Goal: Task Accomplishment & Management: Use online tool/utility

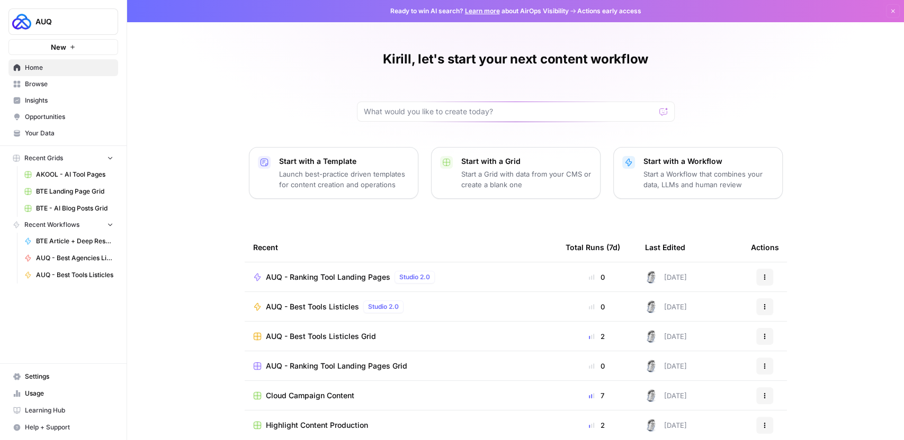
click at [42, 84] on span "Browse" at bounding box center [69, 84] width 88 height 10
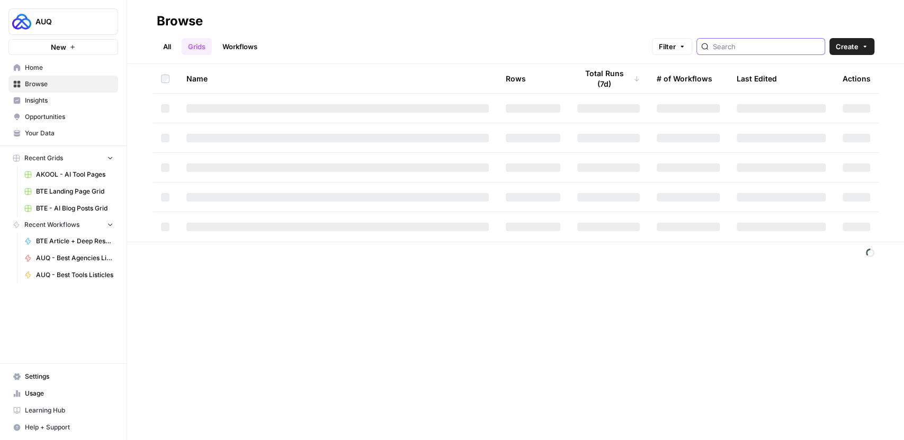
click at [623, 50] on input "search" at bounding box center [766, 46] width 107 height 11
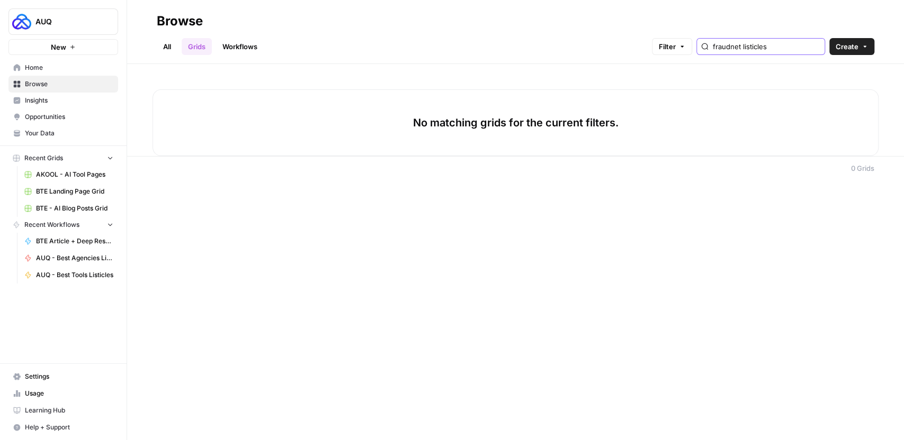
click at [623, 50] on input "fraudnet listicles" at bounding box center [766, 46] width 107 height 11
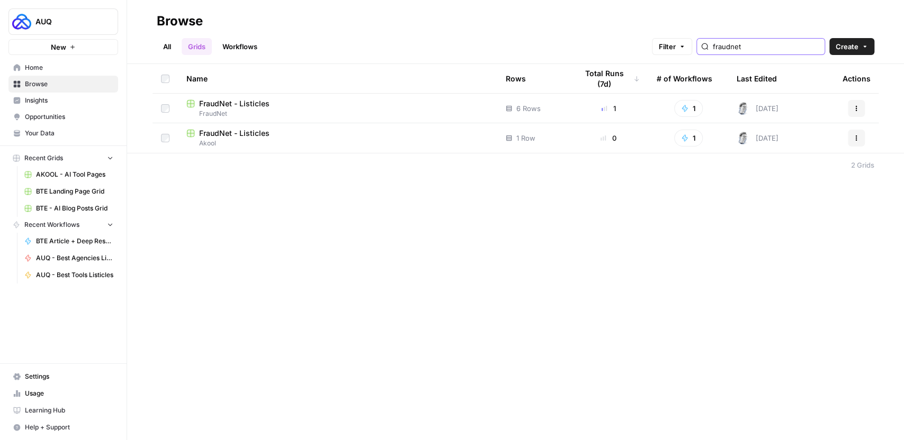
type input "fraudnet"
click at [252, 105] on span "FraudNet - Listicles" at bounding box center [234, 103] width 70 height 11
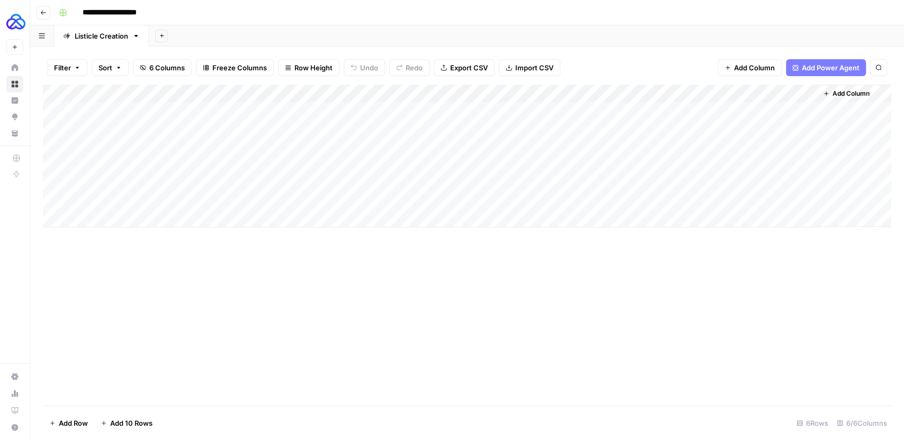
click at [452, 96] on div "Add Column" at bounding box center [467, 156] width 848 height 143
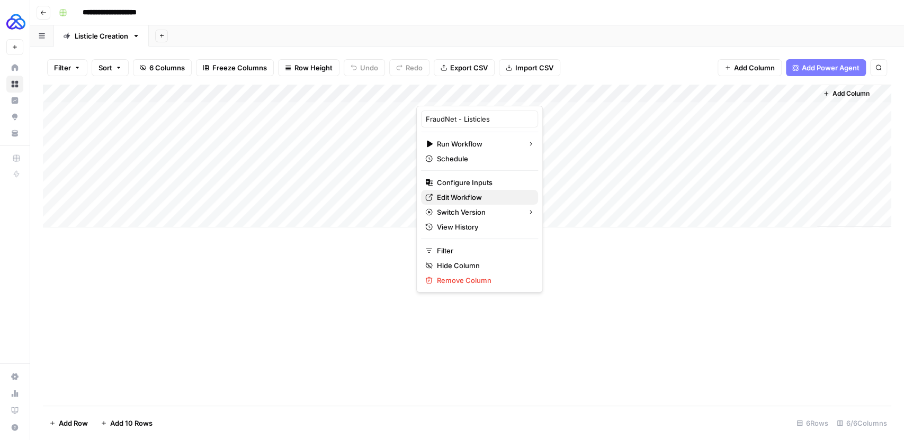
click at [455, 197] on span "Edit Workflow" at bounding box center [483, 197] width 93 height 11
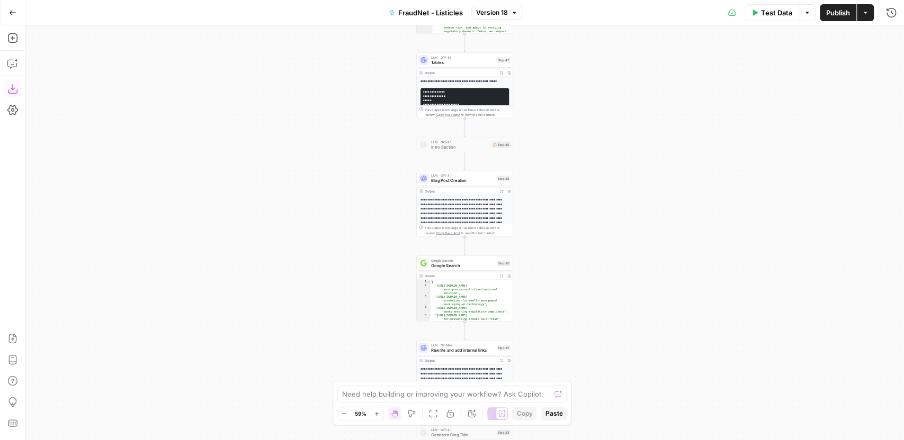
click at [15, 91] on icon "button" at bounding box center [12, 89] width 11 height 11
click at [639, 159] on div "Workflow Input Settings Inputs Google Search Google Search Results Step 36 Outp…" at bounding box center [464, 232] width 878 height 415
